Goal: Book appointment/travel/reservation

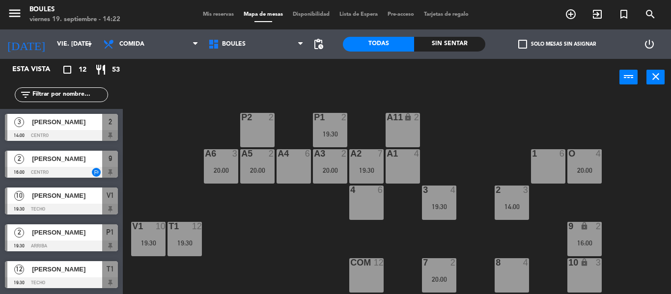
click at [571, 12] on icon "add_circle_outline" at bounding box center [571, 14] width 12 height 12
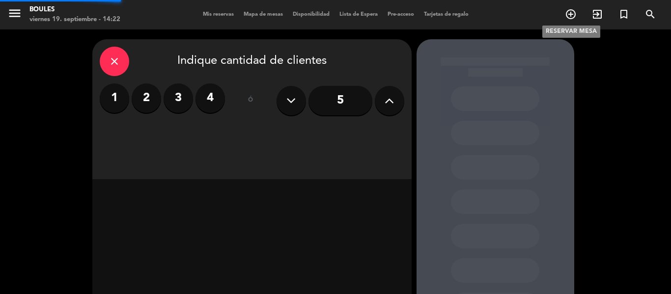
click at [571, 12] on icon "add_circle_outline" at bounding box center [571, 14] width 12 height 12
click at [215, 95] on label "4" at bounding box center [210, 98] width 29 height 29
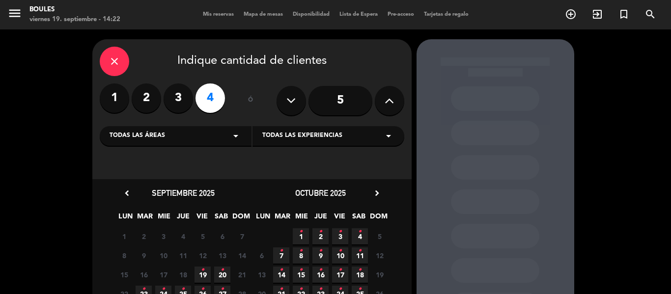
scroll to position [87, 0]
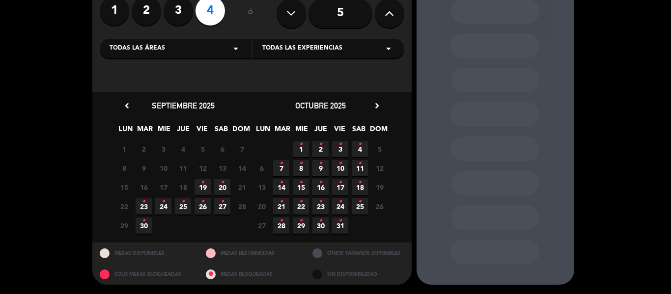
click at [204, 185] on icon "•" at bounding box center [202, 183] width 3 height 16
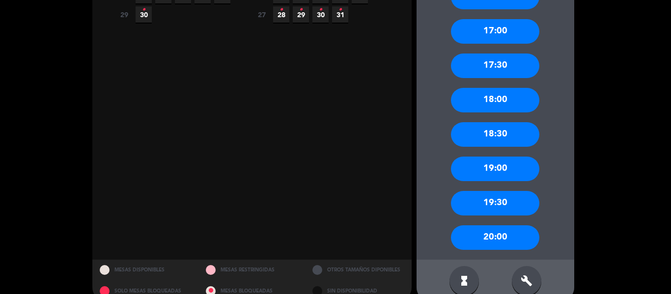
scroll to position [299, 0]
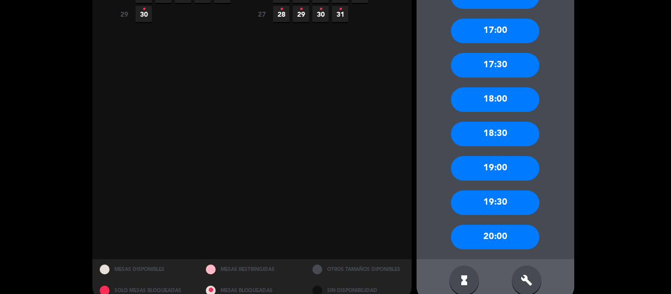
click at [495, 235] on div "20:00" at bounding box center [495, 237] width 88 height 25
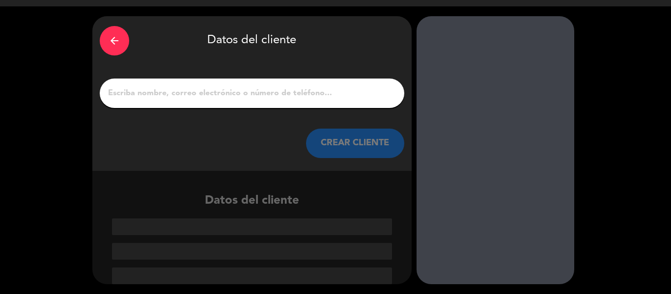
scroll to position [23, 0]
click at [237, 93] on input "1" at bounding box center [252, 93] width 290 height 14
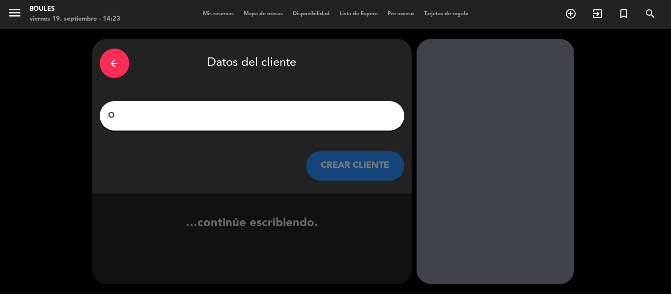
scroll to position [0, 0]
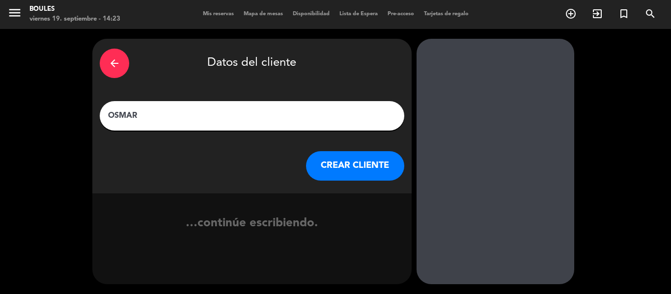
type input "OSMAR"
click at [337, 168] on button "CREAR CLIENTE" at bounding box center [355, 165] width 98 height 29
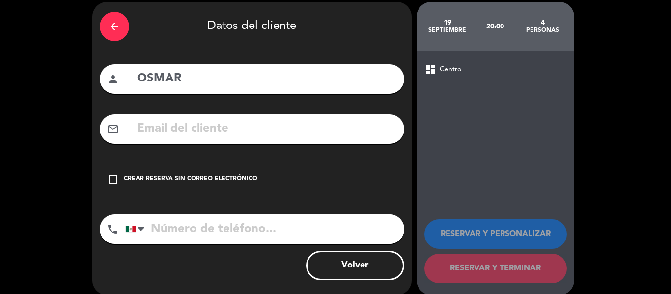
scroll to position [44, 0]
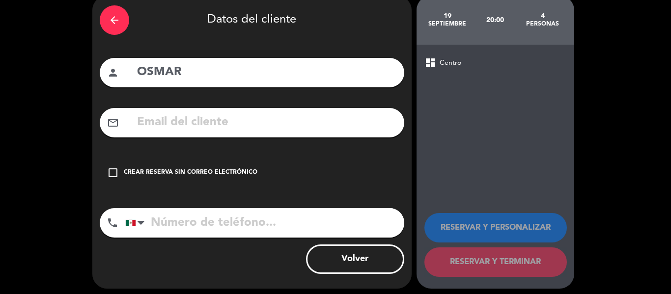
click at [114, 172] on icon "check_box_outline_blank" at bounding box center [113, 173] width 12 height 12
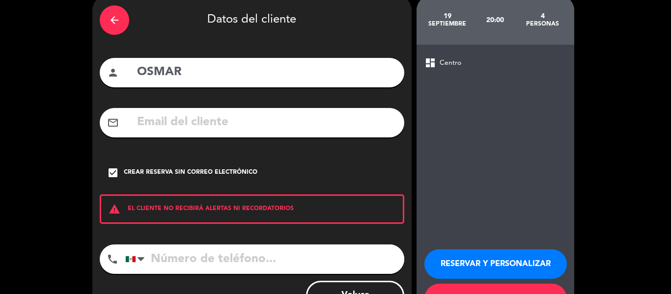
scroll to position [85, 0]
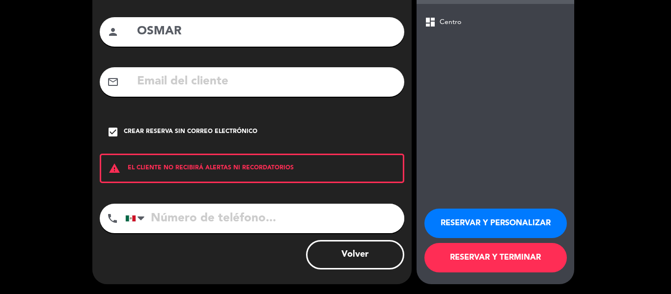
click at [475, 255] on button "RESERVAR Y TERMINAR" at bounding box center [496, 257] width 143 height 29
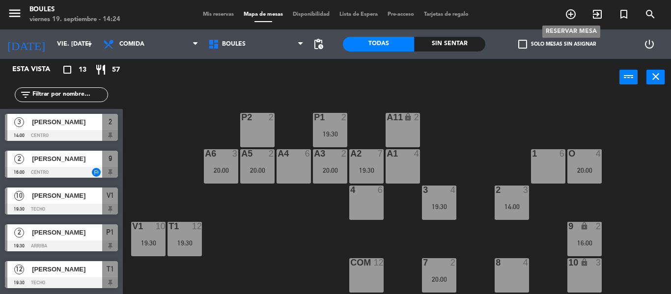
click at [569, 13] on icon "add_circle_outline" at bounding box center [571, 14] width 12 height 12
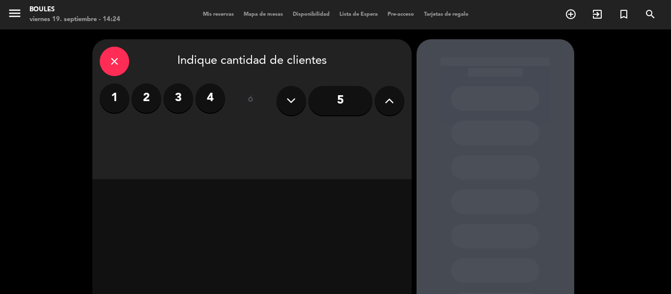
click at [348, 95] on input "5" at bounding box center [341, 100] width 64 height 29
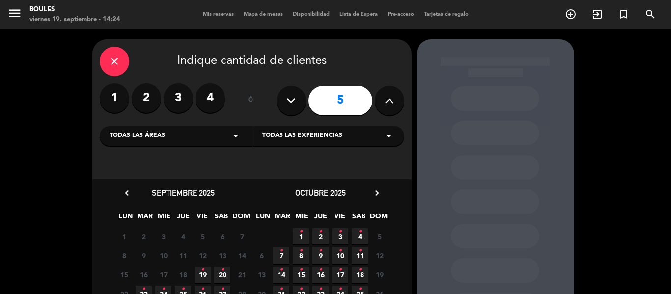
scroll to position [58, 0]
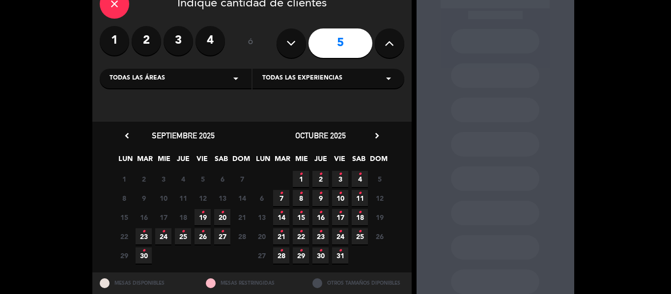
click at [202, 213] on icon "•" at bounding box center [202, 213] width 3 height 16
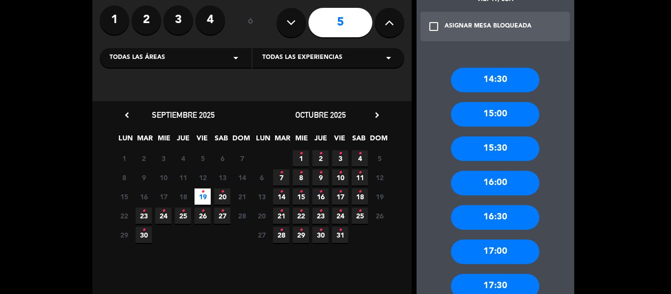
scroll to position [79, 0]
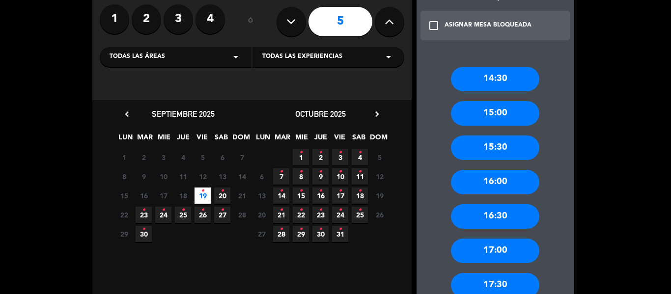
click at [495, 249] on div "17:00" at bounding box center [495, 251] width 88 height 25
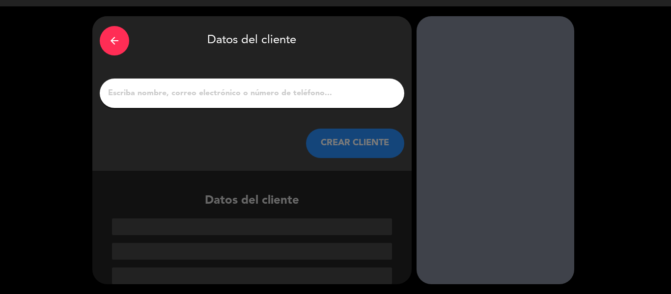
scroll to position [23, 0]
click at [311, 95] on input "1" at bounding box center [252, 93] width 290 height 14
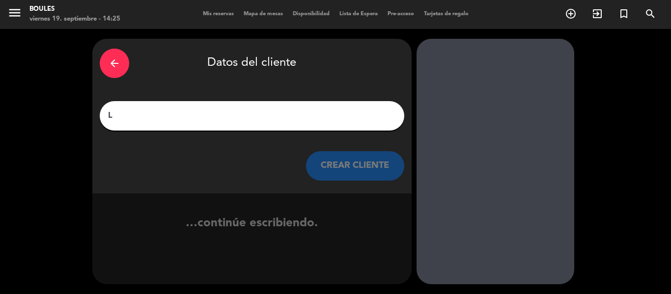
scroll to position [0, 0]
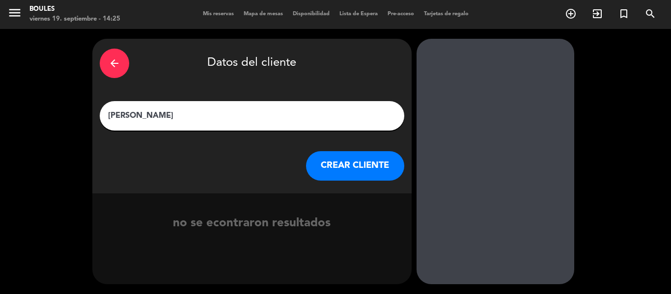
type input "[PERSON_NAME]"
click at [333, 158] on button "CREAR CLIENTE" at bounding box center [355, 165] width 98 height 29
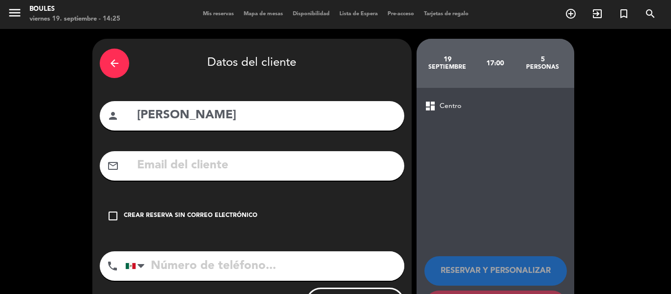
click at [115, 212] on icon "check_box_outline_blank" at bounding box center [113, 216] width 12 height 12
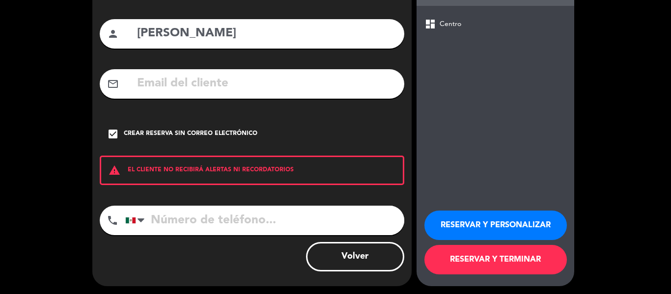
scroll to position [85, 0]
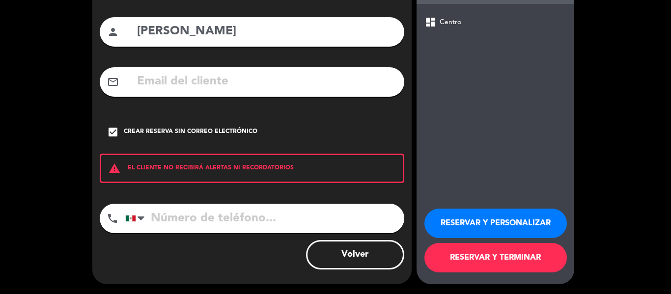
click at [487, 257] on button "RESERVAR Y TERMINAR" at bounding box center [496, 257] width 143 height 29
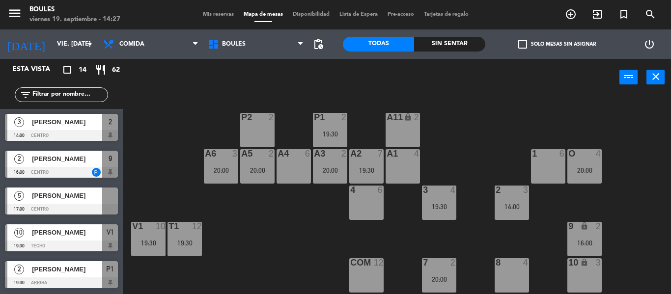
click at [72, 206] on div at bounding box center [61, 209] width 113 height 11
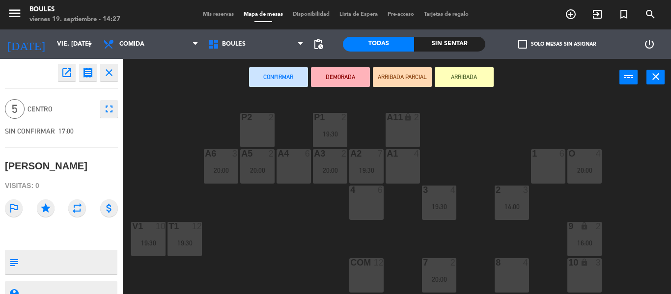
click at [364, 205] on div "4 6" at bounding box center [366, 203] width 34 height 34
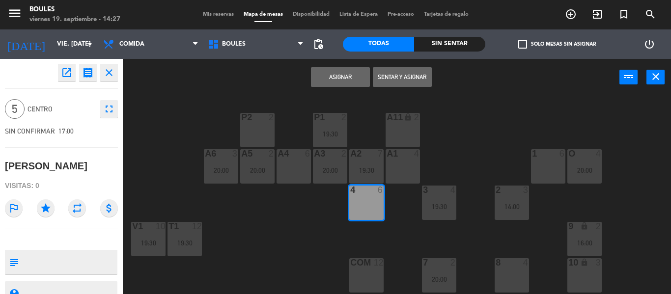
click at [344, 82] on button "Asignar" at bounding box center [340, 77] width 59 height 20
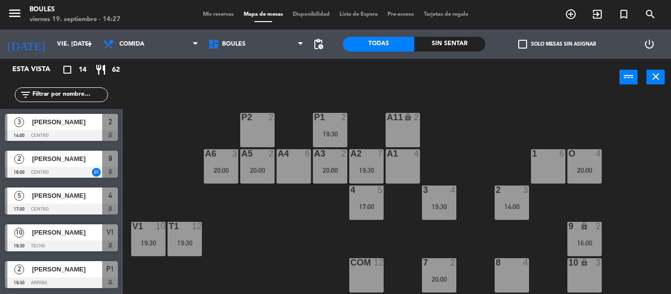
click at [91, 199] on span "[PERSON_NAME]" at bounding box center [67, 196] width 70 height 10
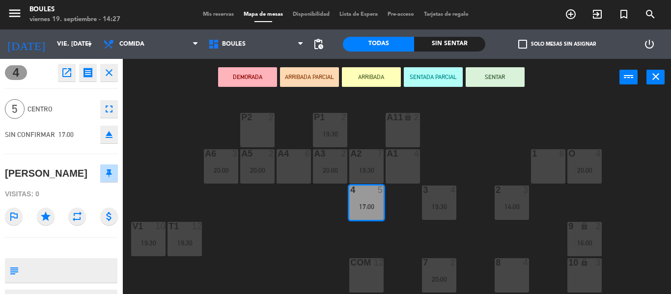
click at [287, 167] on div "A4 6" at bounding box center [294, 166] width 34 height 34
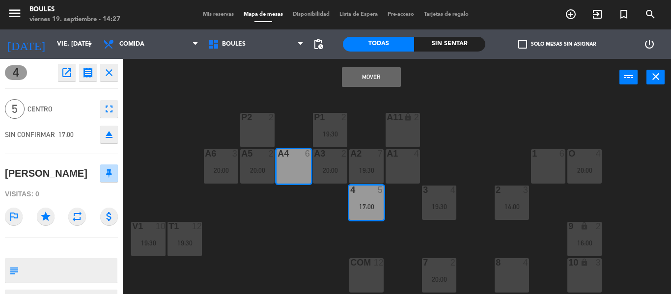
click at [367, 81] on button "Mover" at bounding box center [371, 77] width 59 height 20
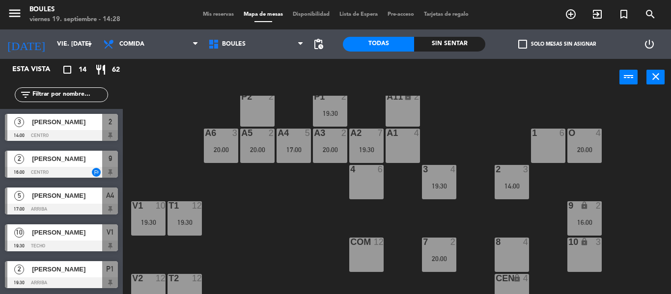
scroll to position [20, 0]
click at [515, 249] on div "8 4" at bounding box center [512, 255] width 34 height 34
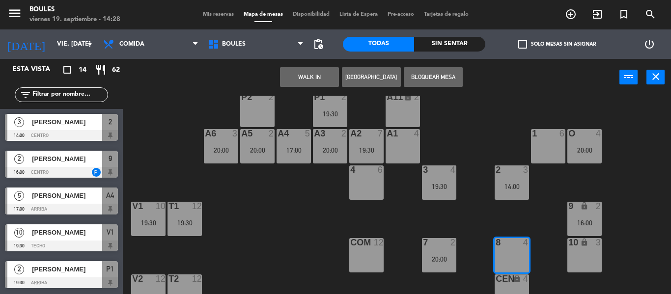
click at [352, 75] on button "[GEOGRAPHIC_DATA]" at bounding box center [371, 77] width 59 height 20
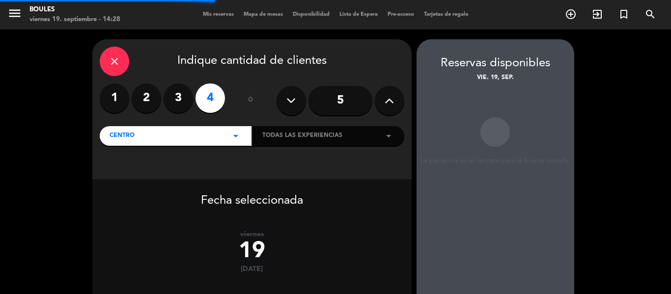
click at [176, 101] on label "3" at bounding box center [178, 98] width 29 height 29
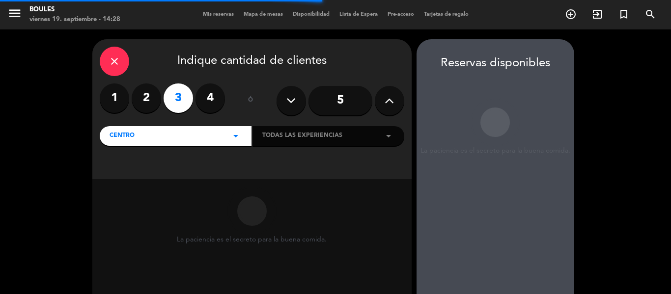
scroll to position [87, 0]
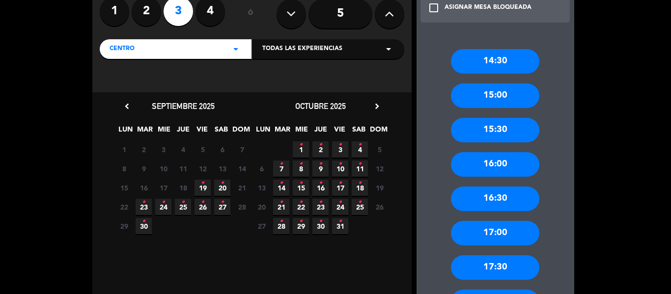
click at [202, 185] on icon "•" at bounding box center [202, 183] width 3 height 16
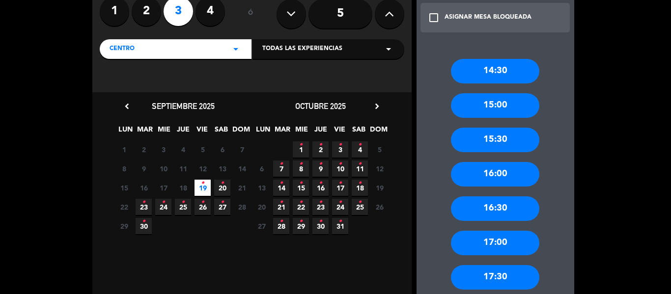
scroll to position [149, 0]
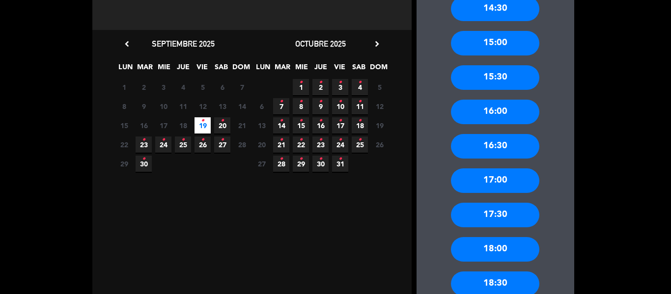
click at [506, 218] on div "17:30" at bounding box center [495, 215] width 88 height 25
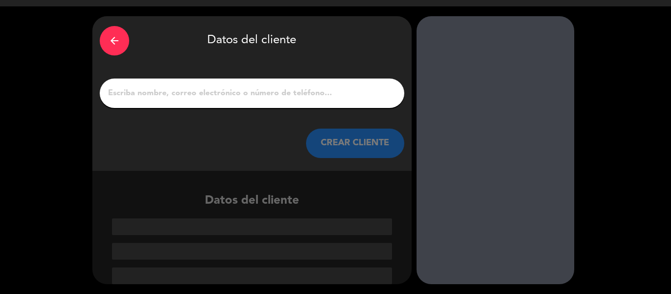
scroll to position [23, 0]
click at [305, 91] on input "1" at bounding box center [252, 93] width 290 height 14
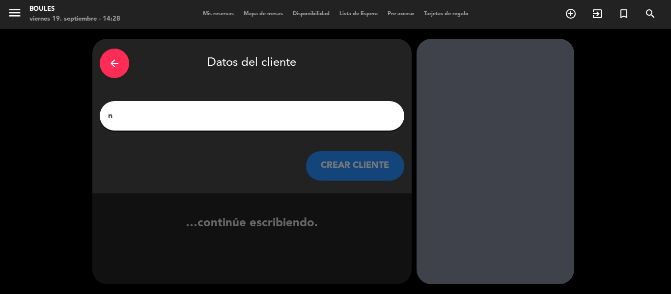
scroll to position [0, 0]
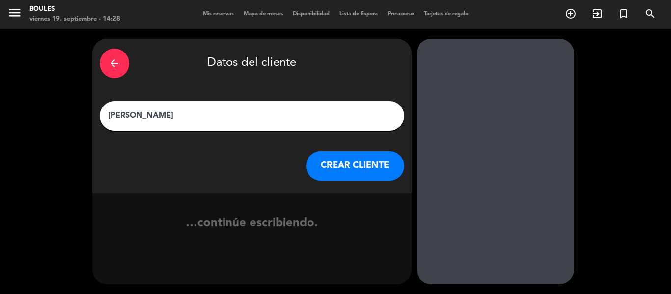
type input "[PERSON_NAME]"
click at [334, 162] on button "CREAR CLIENTE" at bounding box center [355, 165] width 98 height 29
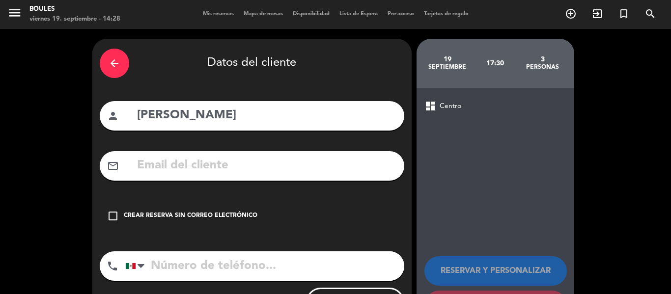
click at [238, 217] on div "Crear reserva sin correo electrónico" at bounding box center [191, 216] width 134 height 10
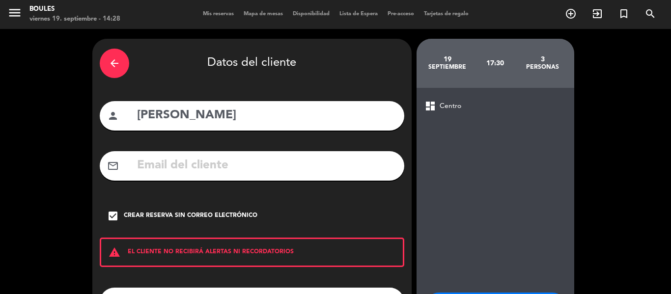
scroll to position [85, 0]
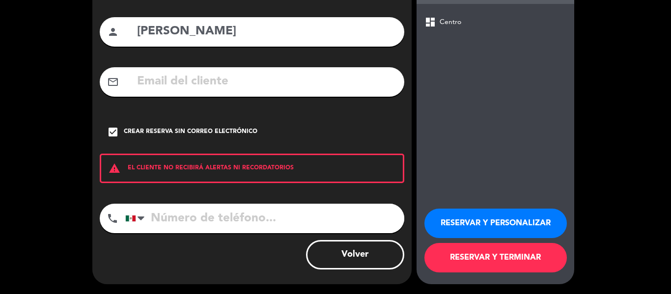
click at [490, 257] on button "RESERVAR Y TERMINAR" at bounding box center [496, 257] width 143 height 29
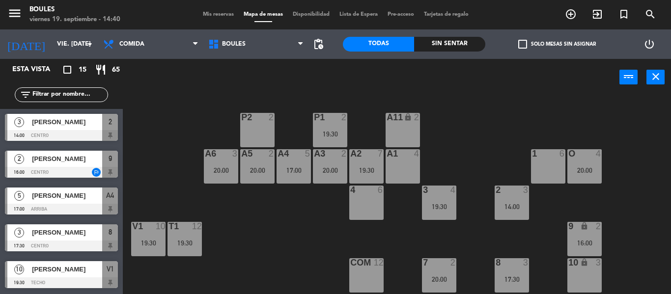
click at [72, 124] on span "[PERSON_NAME]" at bounding box center [67, 122] width 70 height 10
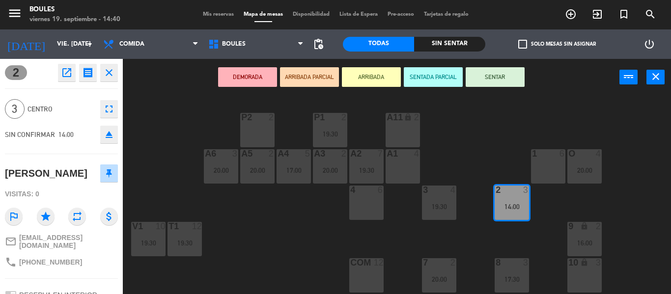
click at [509, 70] on button "SENTAR" at bounding box center [495, 77] width 59 height 20
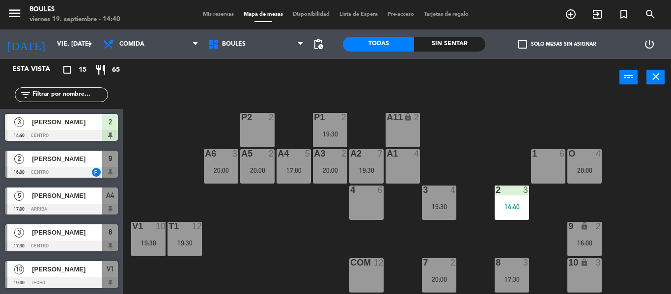
click at [518, 223] on div "P1 2 19:30 P2 2 A11 lock 2 A5 2 20:00 A6 3 20:00 A4 5 17:00 A3 2 20:00 A2 7 19:…" at bounding box center [401, 195] width 542 height 199
click at [517, 209] on div "14:40" at bounding box center [512, 206] width 34 height 7
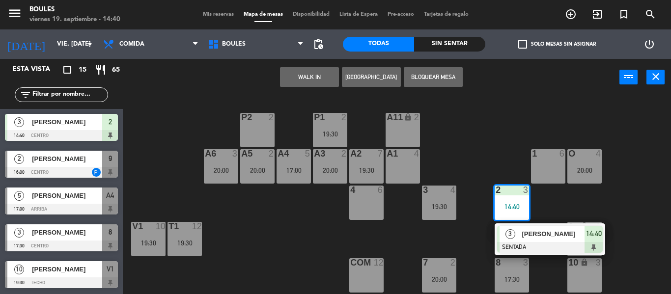
click at [520, 237] on div "3" at bounding box center [510, 234] width 21 height 16
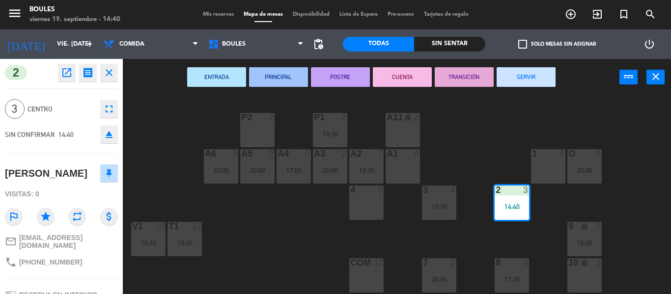
click at [431, 264] on div at bounding box center [439, 263] width 16 height 9
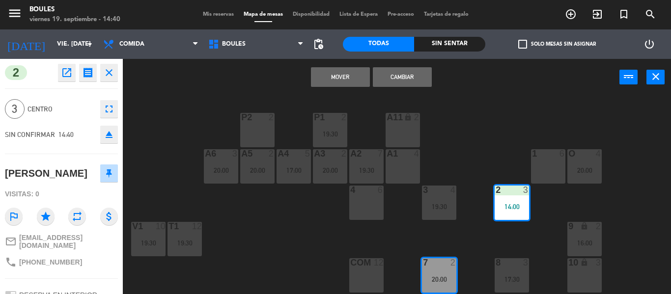
click at [356, 80] on button "Mover" at bounding box center [340, 77] width 59 height 20
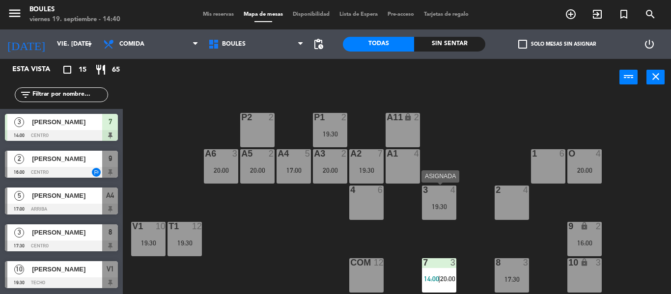
click at [434, 203] on div "19:30" at bounding box center [439, 206] width 34 height 7
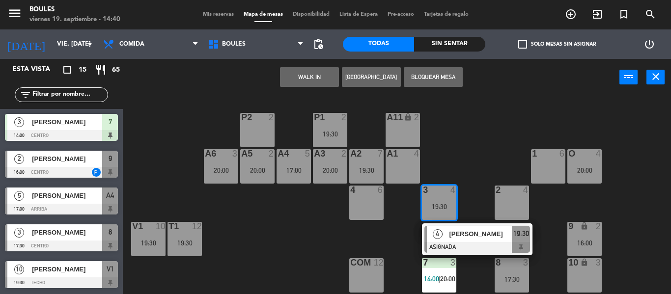
click at [315, 80] on button "WALK IN" at bounding box center [309, 77] width 59 height 20
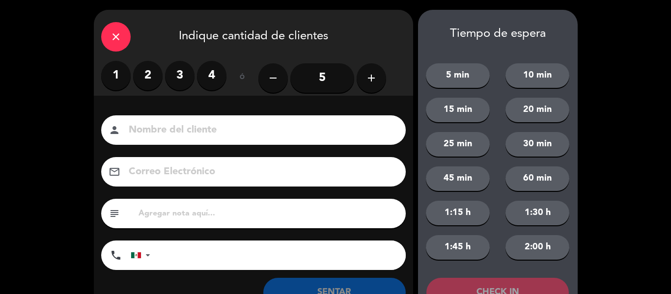
click at [179, 78] on label "3" at bounding box center [179, 75] width 29 height 29
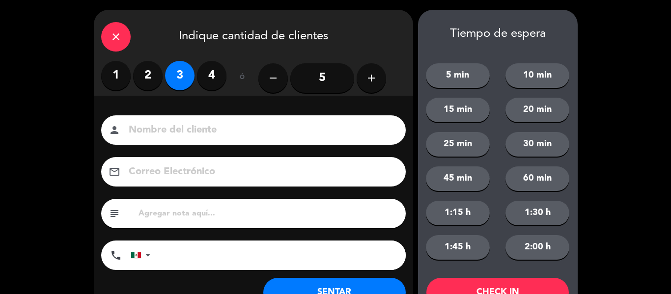
scroll to position [38, 0]
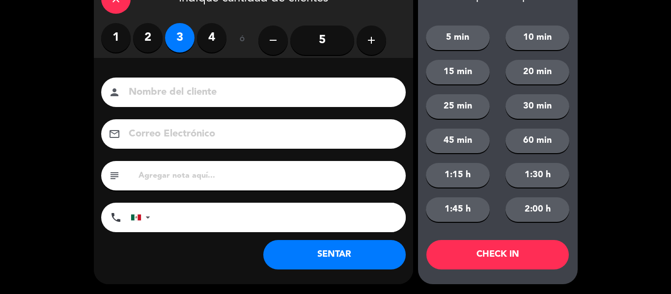
click at [321, 259] on button "SENTAR" at bounding box center [334, 254] width 143 height 29
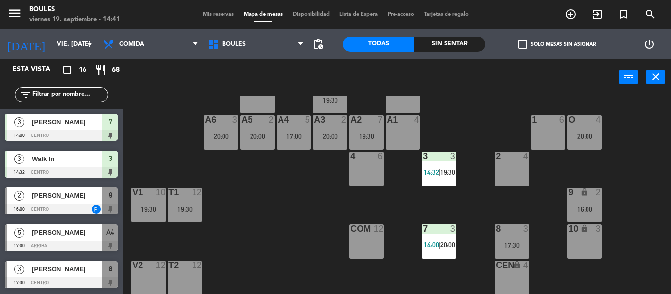
scroll to position [0, 0]
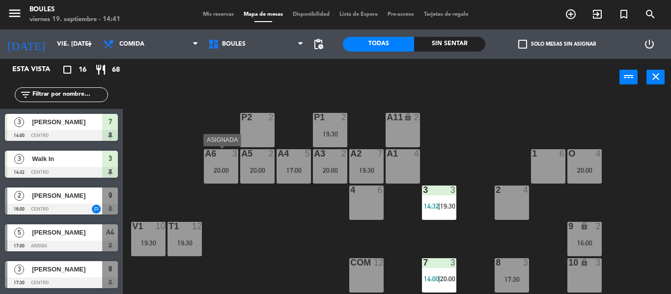
click at [227, 166] on div "A6 3 20:00" at bounding box center [221, 166] width 34 height 34
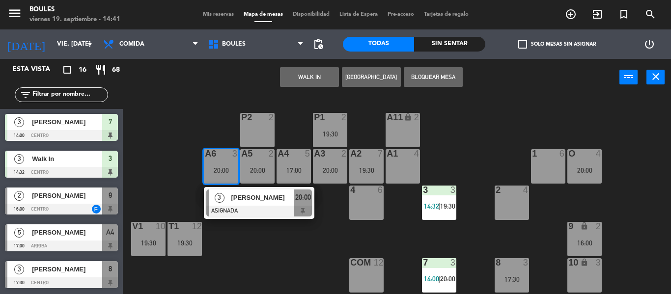
click at [301, 83] on button "WALK IN" at bounding box center [309, 77] width 59 height 20
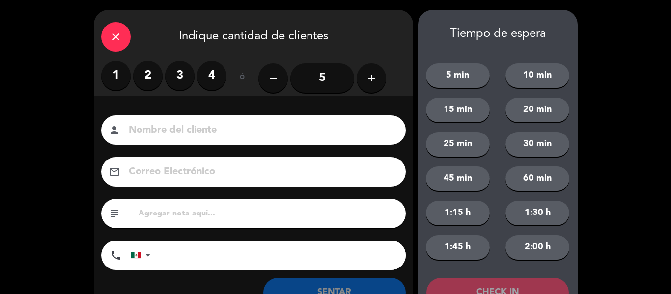
click at [177, 75] on label "3" at bounding box center [179, 75] width 29 height 29
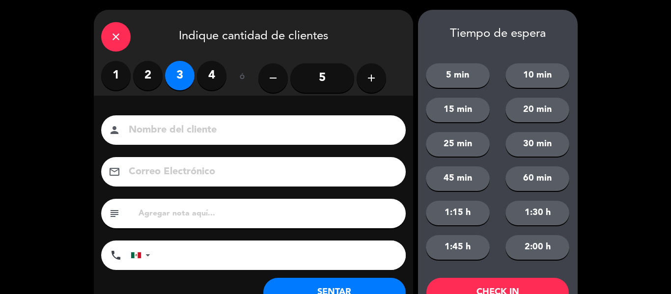
scroll to position [38, 0]
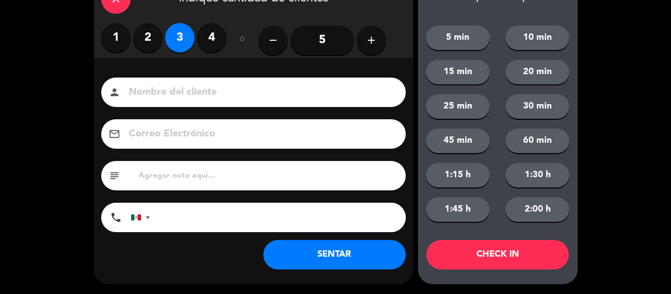
click at [289, 256] on button "SENTAR" at bounding box center [334, 254] width 143 height 29
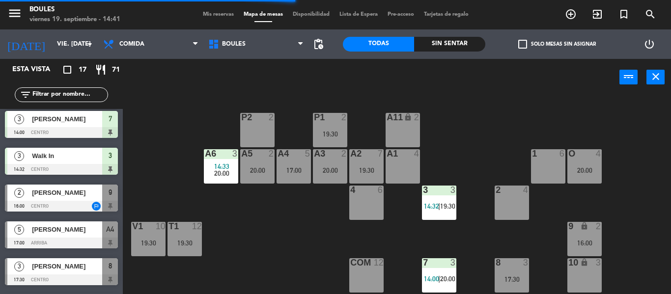
scroll to position [44, 0]
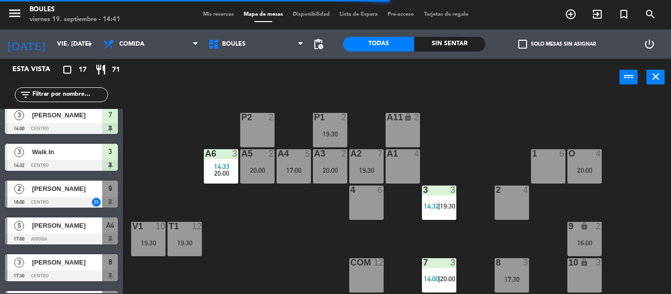
click at [53, 257] on div "[PERSON_NAME]" at bounding box center [66, 263] width 71 height 16
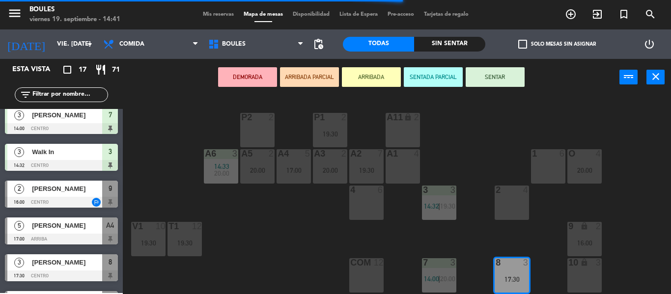
scroll to position [0, 0]
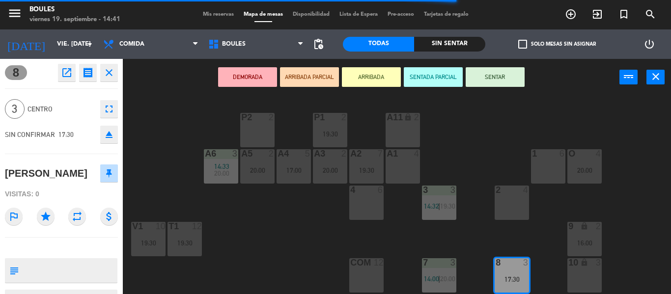
click at [155, 192] on div "P1 2 19:30 P2 2 A11 lock 2 A5 2 20:00 A6 3 14:33 20:00 A4 5 17:00 A3 2 20:00 A2…" at bounding box center [401, 195] width 542 height 199
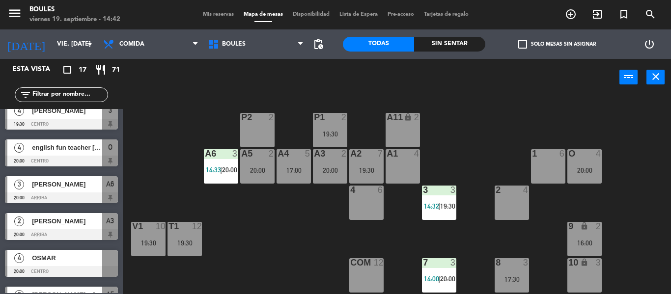
scroll to position [442, 0]
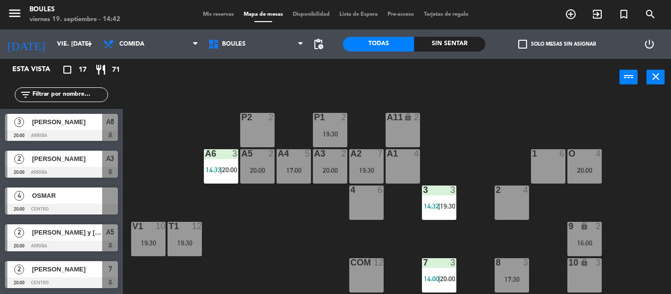
click at [66, 199] on span "OSMAR" at bounding box center [67, 196] width 70 height 10
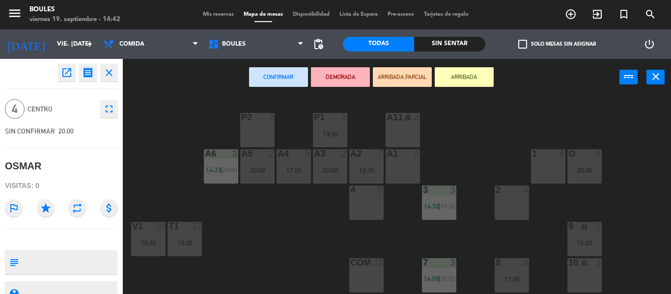
click at [546, 164] on div "1 6" at bounding box center [548, 166] width 34 height 34
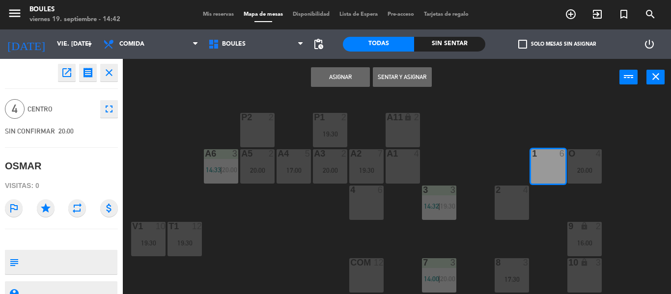
click at [353, 80] on button "Asignar" at bounding box center [340, 77] width 59 height 20
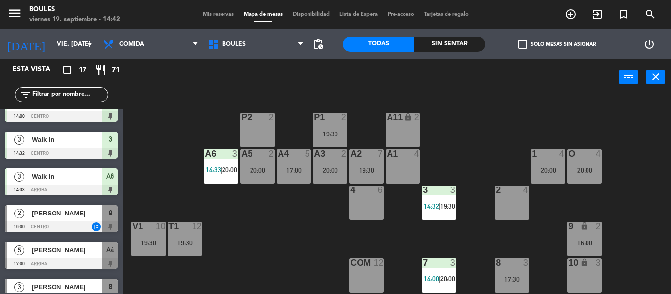
scroll to position [0, 0]
